Goal: Task Accomplishment & Management: Use online tool/utility

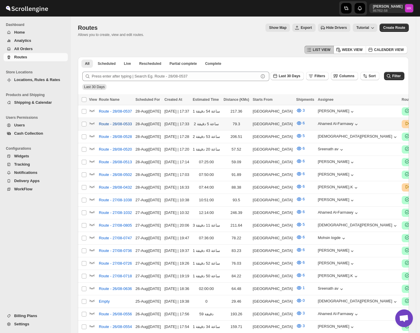
click at [115, 123] on span "Route - 28/08-0533" at bounding box center [115, 124] width 33 height 6
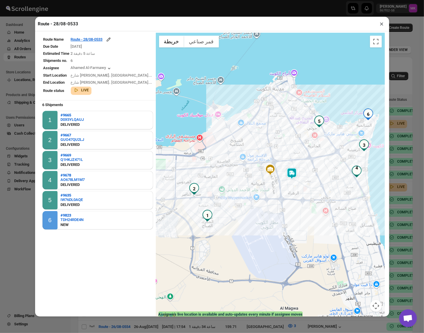
click at [88, 37] on table "Route Name Route - 28/08-0533 Due Date 8/27/2025 Estimated Time 2 ساعة 5 دقيقة …" at bounding box center [97, 66] width 116 height 66
click at [88, 42] on div "Route - 28/08-0533" at bounding box center [91, 40] width 41 height 6
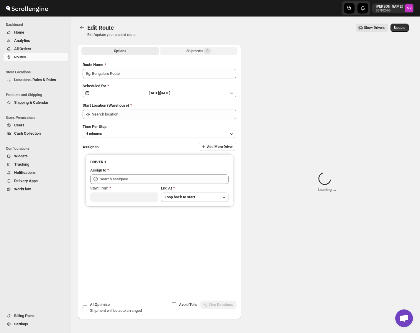
type input "Route - 28/08-0533"
click at [184, 48] on div "Shipments Loading..." at bounding box center [199, 51] width 38 height 6
type input "Kuwait City"
type input "Ahamed Al-Farmawy (m.farmawy510@gmail.com)"
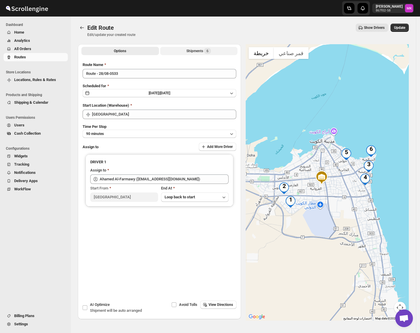
click at [185, 48] on button "Shipments 6" at bounding box center [199, 51] width 78 height 8
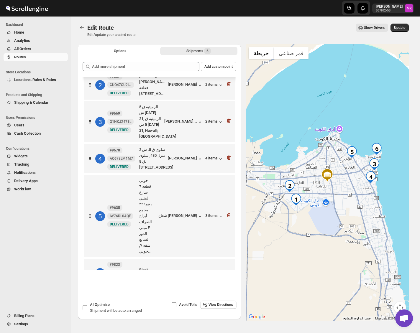
scroll to position [42, 0]
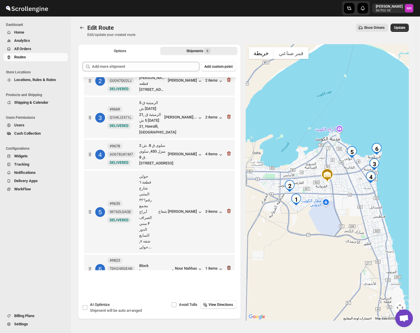
click at [226, 265] on icon "button" at bounding box center [229, 268] width 6 height 6
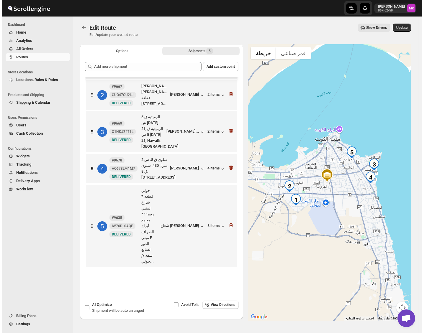
scroll to position [11, 0]
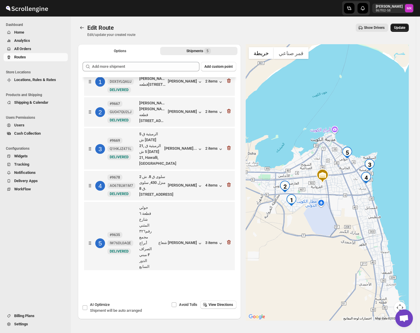
click at [402, 24] on button "Update" at bounding box center [399, 28] width 18 height 8
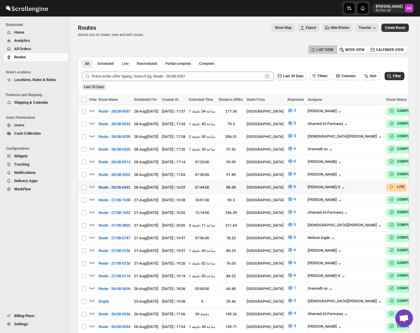
click at [124, 184] on span "Route - 28/08-0432" at bounding box center [114, 187] width 32 height 6
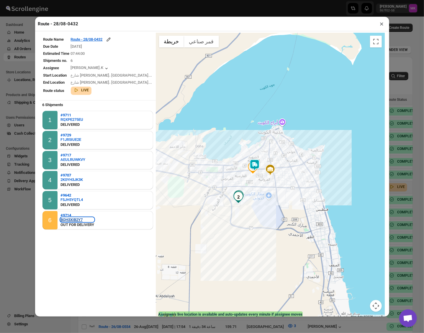
click at [65, 218] on div "BQH3XIB2Y7" at bounding box center [77, 220] width 34 height 4
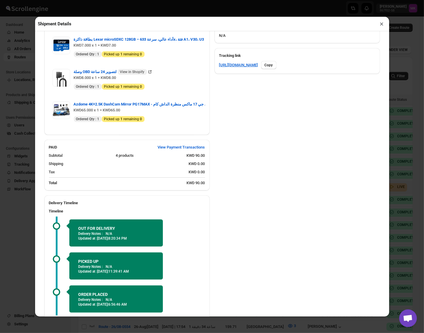
scroll to position [367, 0]
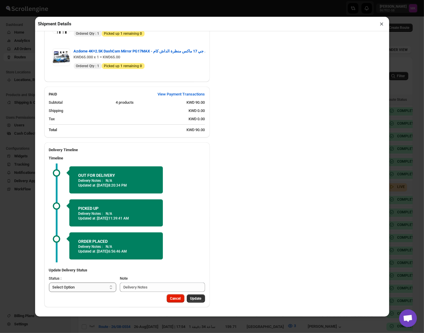
click at [71, 288] on select "Select Option PICKED UP DELIVERED CANCELLED" at bounding box center [82, 287] width 67 height 9
select select "DELIVERED"
click at [49, 283] on select "Select Option PICKED UP DELIVERED CANCELLED" at bounding box center [82, 287] width 67 height 9
click at [182, 299] on span "Pick Products" at bounding box center [190, 298] width 22 height 5
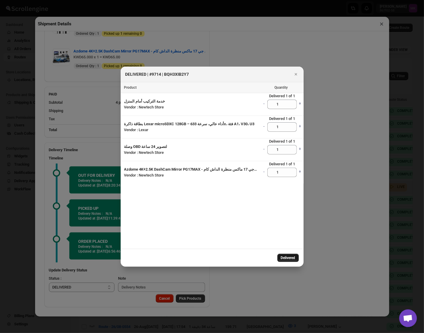
click at [278, 260] on button "Delivered" at bounding box center [288, 258] width 22 height 8
select select
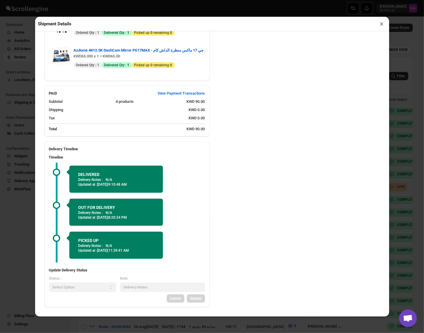
click at [383, 25] on button "×" at bounding box center [381, 24] width 9 height 8
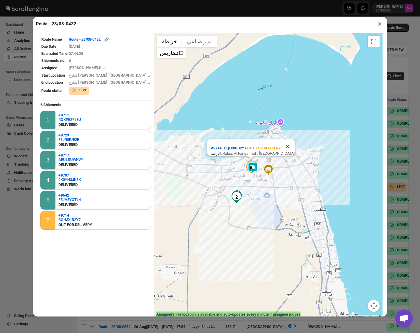
click at [378, 27] on button "×" at bounding box center [379, 24] width 9 height 8
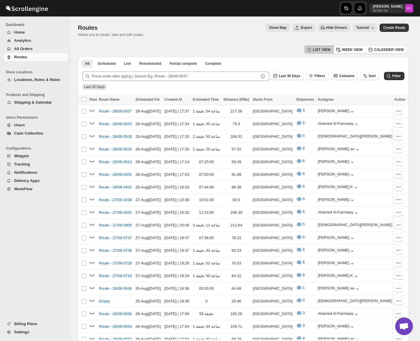
click at [15, 50] on span "All Orders" at bounding box center [23, 49] width 19 height 4
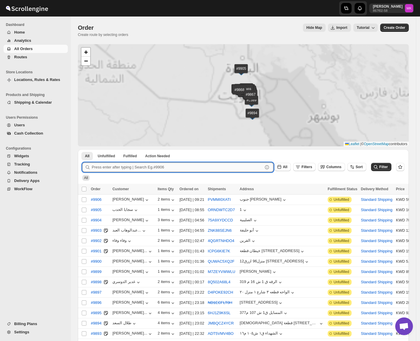
click at [112, 170] on input "text" at bounding box center [177, 167] width 171 height 9
paste input "9565"
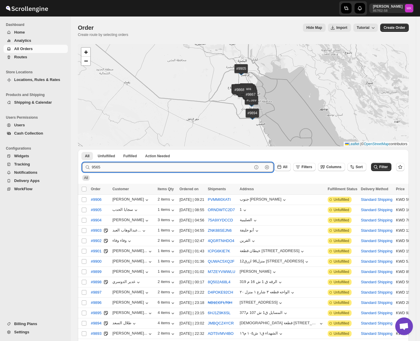
click at [82, 149] on button "Submit" at bounding box center [90, 152] width 17 height 6
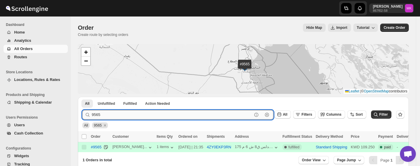
click at [101, 116] on input "9565" at bounding box center [172, 114] width 160 height 9
paste input "28"
type input "9285"
click at [82, 97] on button "Submit" at bounding box center [90, 100] width 17 height 6
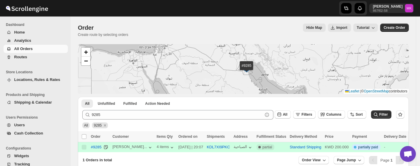
click at [148, 35] on div "Order Create route by selecting orders Hide Map Import Tutorial More actions Hi…" at bounding box center [243, 31] width 331 height 14
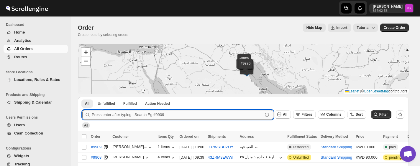
click at [109, 115] on input "text" at bounding box center [177, 114] width 171 height 9
paste input "9285"
type input "9285"
click at [82, 97] on button "Submit" at bounding box center [90, 100] width 17 height 6
